Goal: Task Accomplishment & Management: Manage account settings

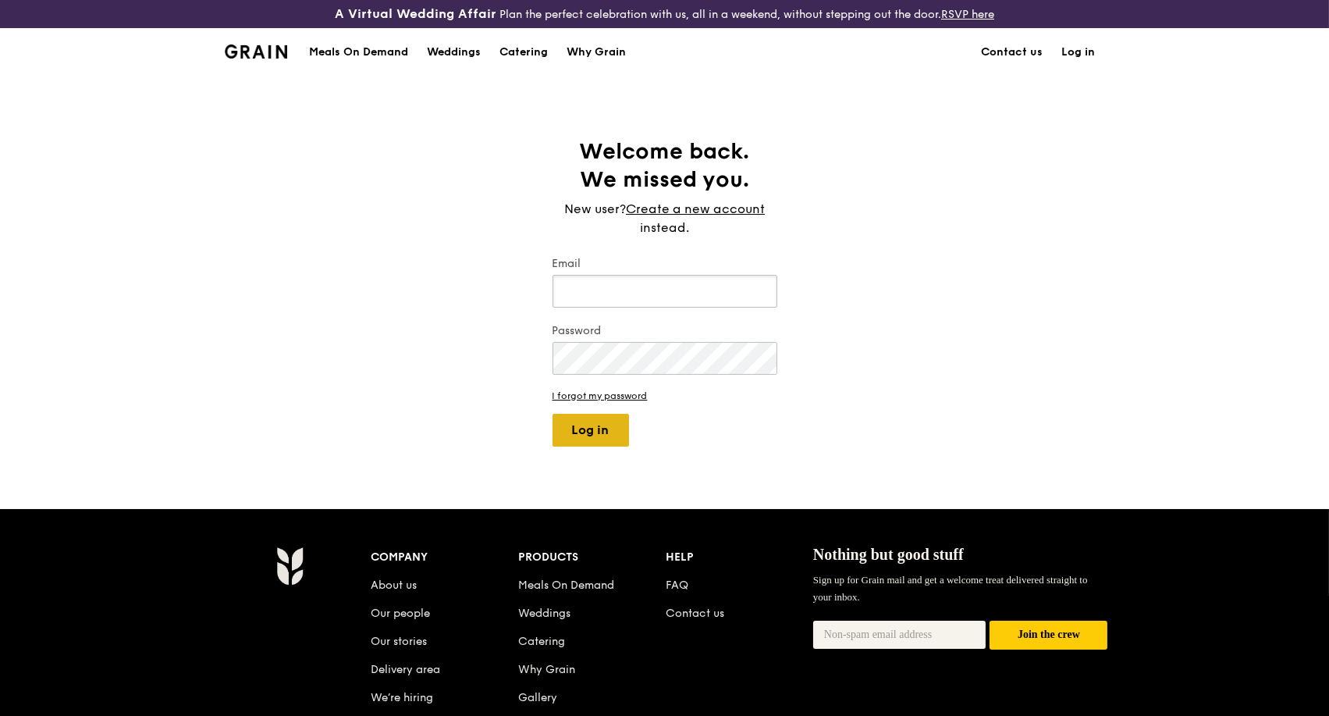
type input "[PERSON_NAME][EMAIL_ADDRESS][DOMAIN_NAME]"
drag, startPoint x: 588, startPoint y: 420, endPoint x: 580, endPoint y: 407, distance: 14.7
click at [587, 420] on button "Log in" at bounding box center [590, 430] width 76 height 33
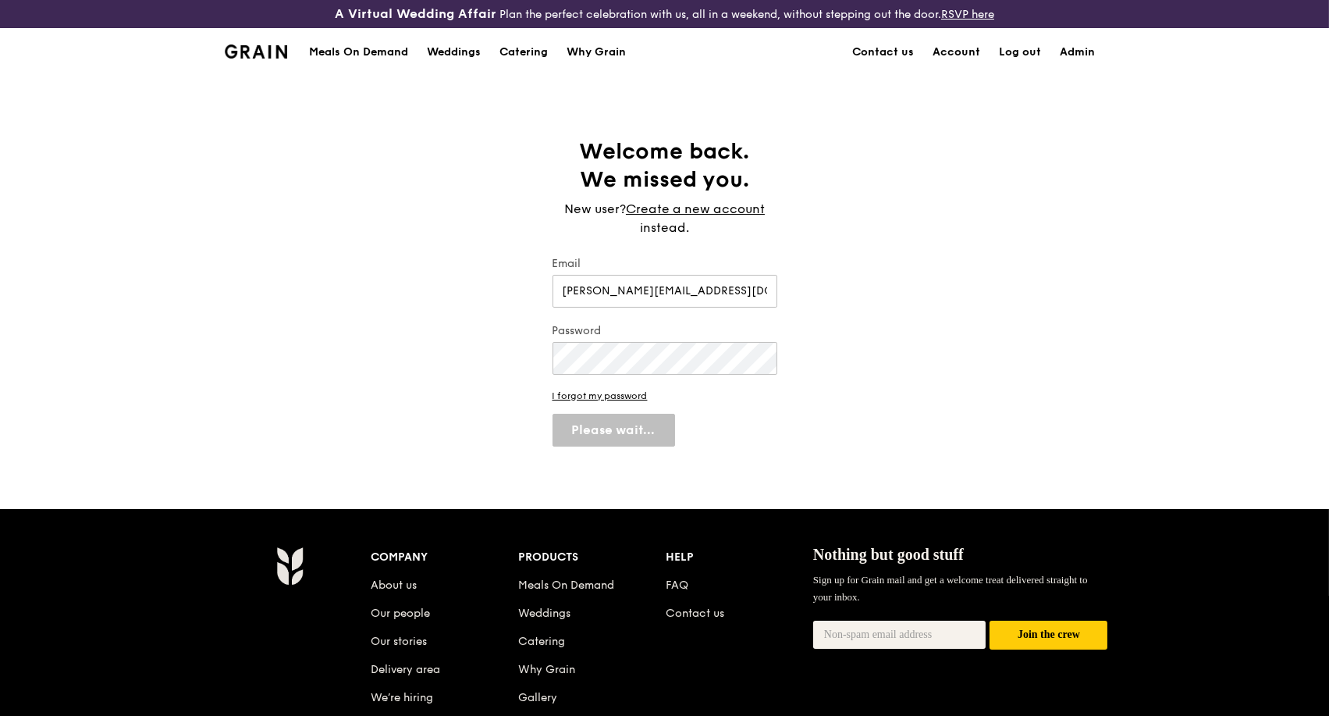
select select "100"
